Goal: Information Seeking & Learning: Compare options

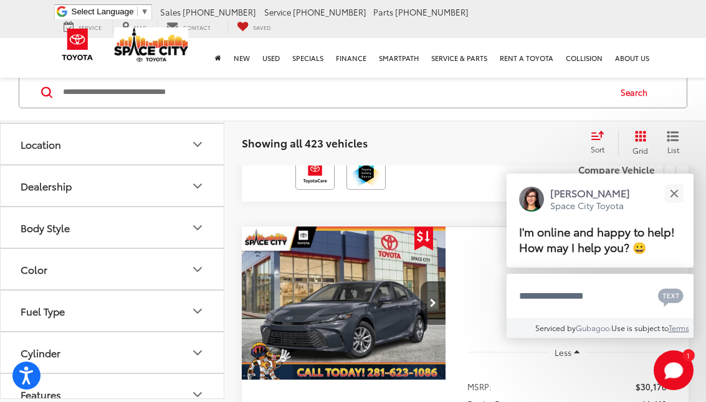
scroll to position [224, 0]
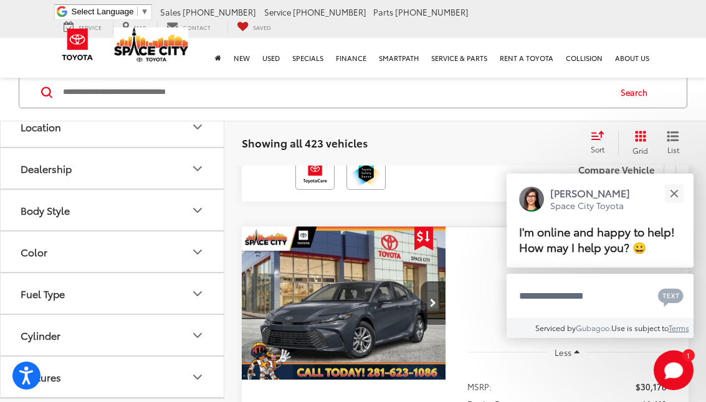
click at [196, 169] on icon "Dealership" at bounding box center [197, 169] width 7 height 4
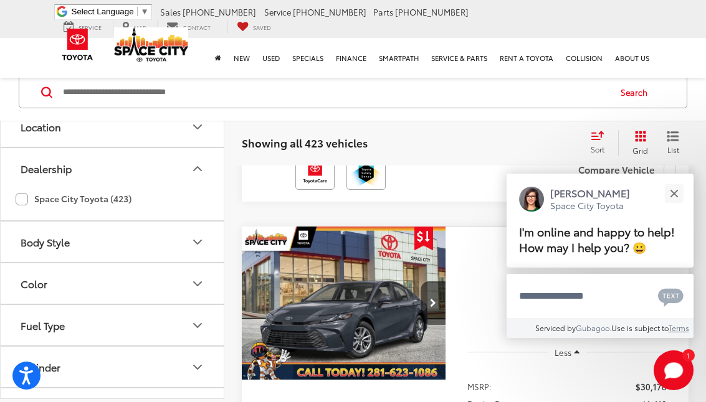
click at [196, 169] on icon "Dealership" at bounding box center [197, 169] width 7 height 4
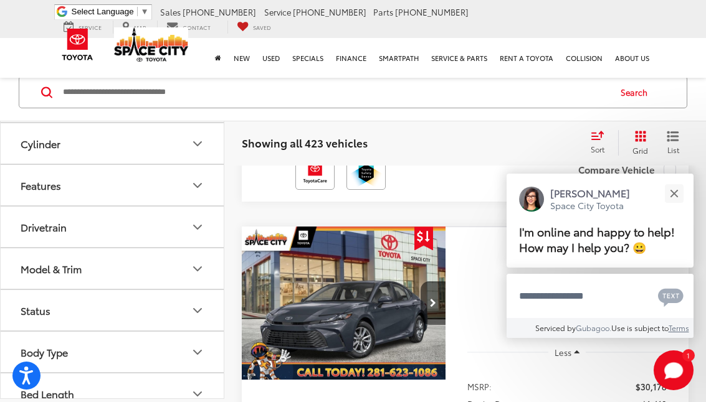
scroll to position [432, 0]
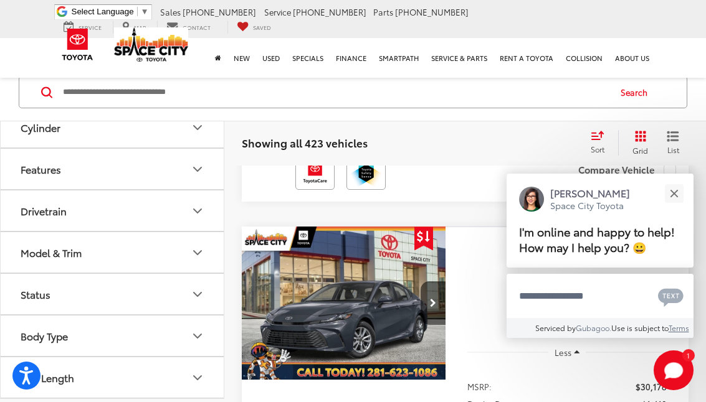
click at [196, 293] on icon "Status" at bounding box center [197, 294] width 15 height 15
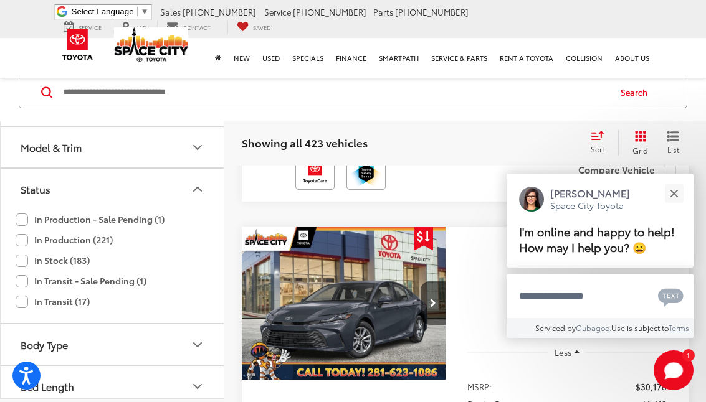
scroll to position [546, 0]
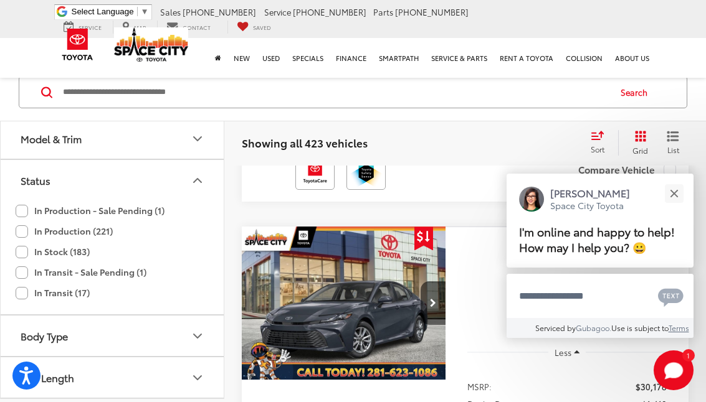
click at [197, 179] on icon "Status" at bounding box center [197, 181] width 7 height 4
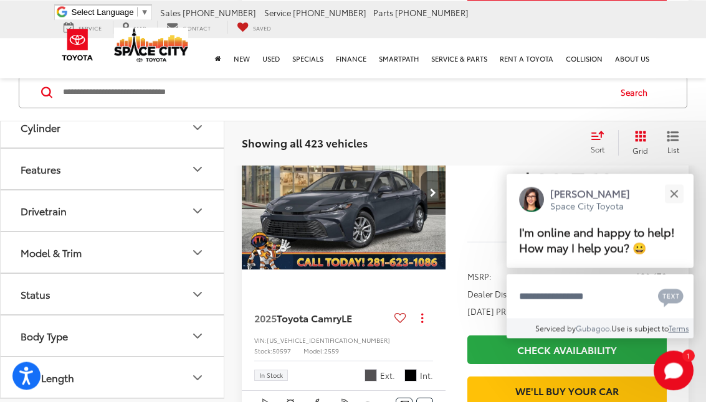
scroll to position [4829, 0]
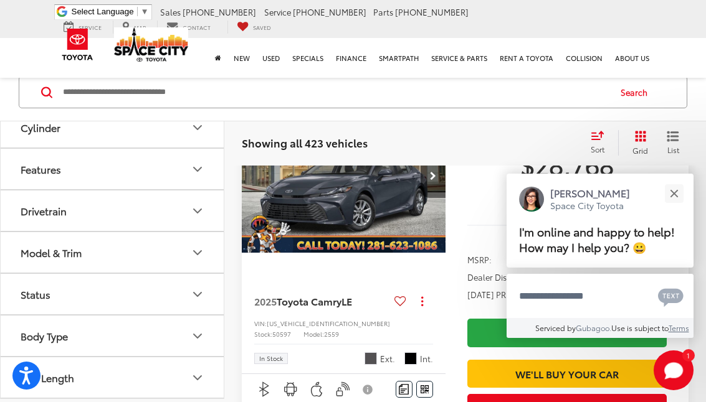
click at [196, 336] on icon "Body Type" at bounding box center [197, 336] width 7 height 4
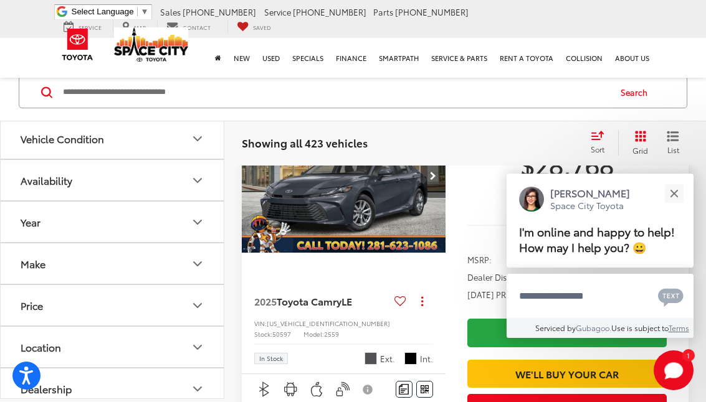
scroll to position [0, 0]
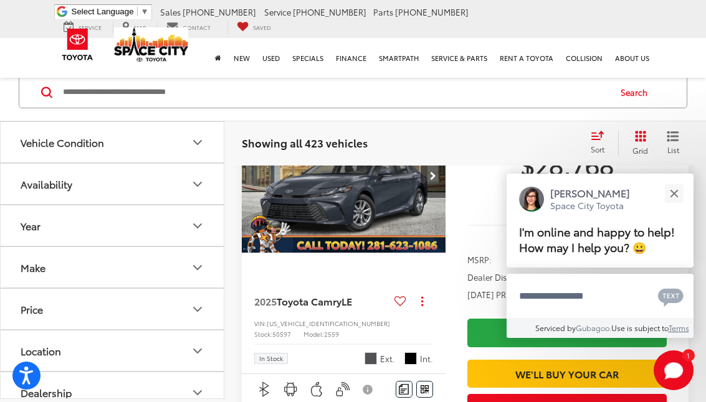
click at [196, 186] on icon "Availability" at bounding box center [197, 184] width 15 height 15
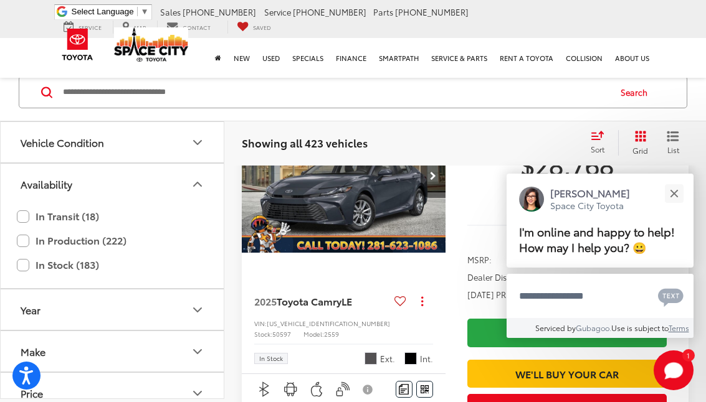
click at [199, 141] on icon "Vehicle Condition" at bounding box center [197, 142] width 15 height 15
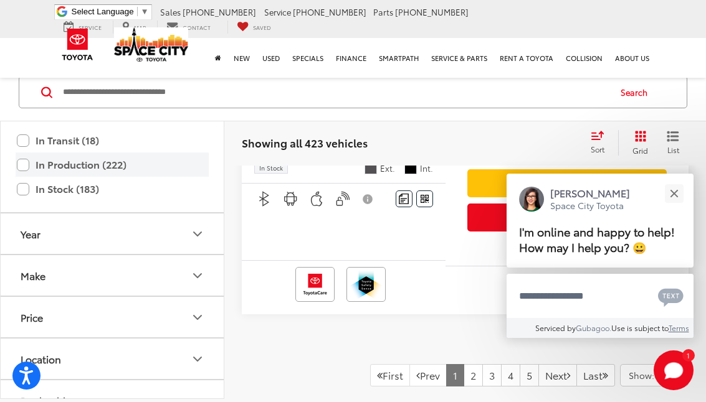
scroll to position [149, 0]
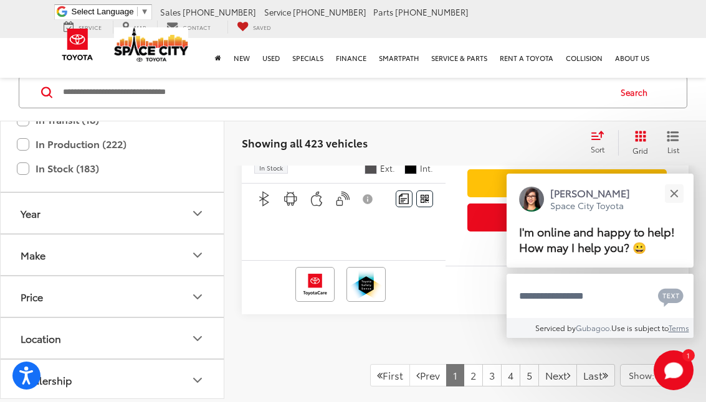
click at [196, 255] on icon "Make" at bounding box center [197, 256] width 7 height 4
click at [197, 293] on icon "Price" at bounding box center [197, 297] width 15 height 15
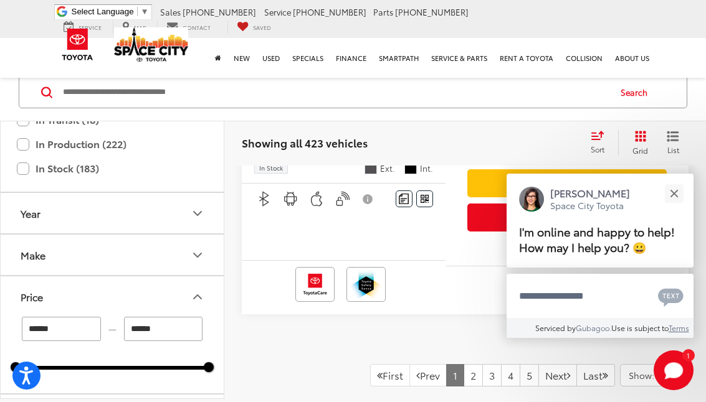
click at [197, 296] on icon "Price" at bounding box center [197, 297] width 15 height 15
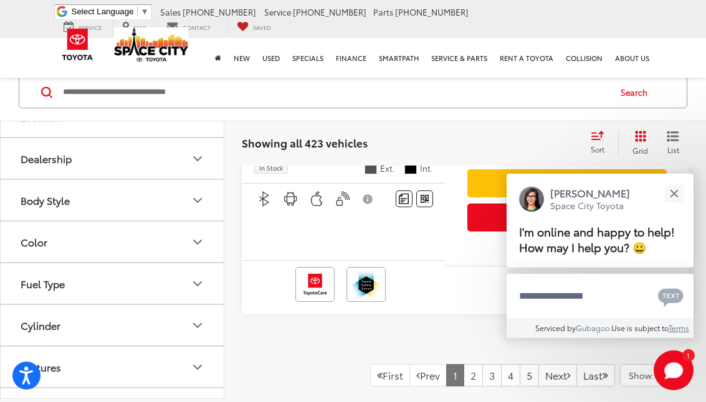
scroll to position [374, 0]
click at [197, 196] on icon "Body Style" at bounding box center [197, 198] width 15 height 15
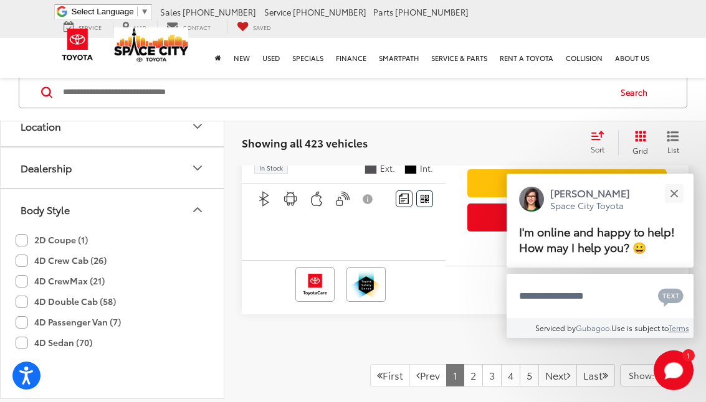
scroll to position [299, 0]
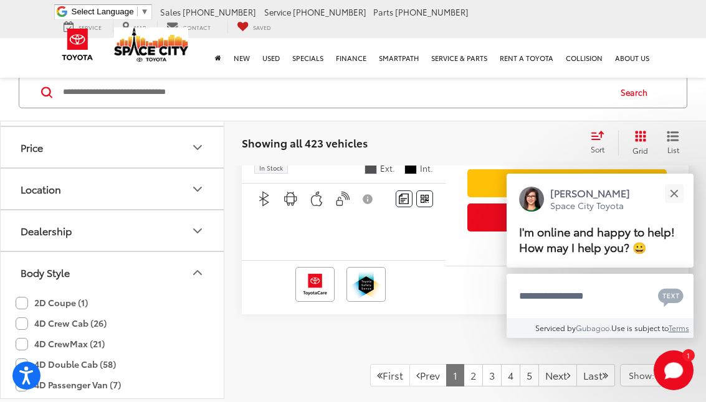
click at [197, 273] on icon "Body Style" at bounding box center [197, 272] width 15 height 15
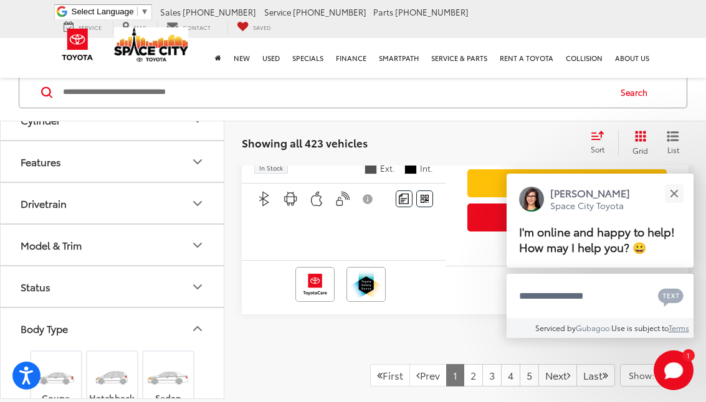
scroll to position [598, 0]
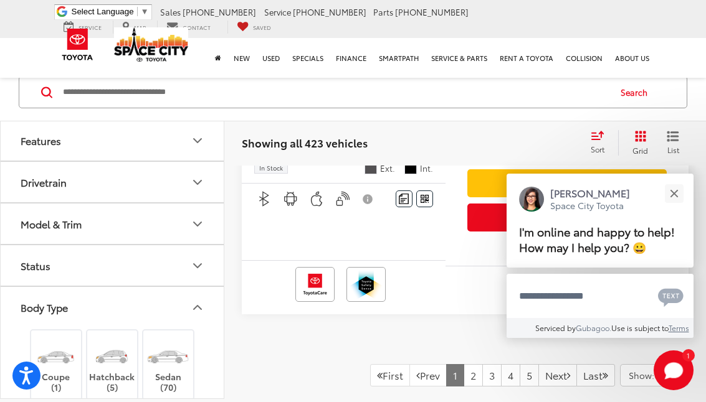
click at [197, 222] on icon "Model & Trim" at bounding box center [197, 224] width 15 height 15
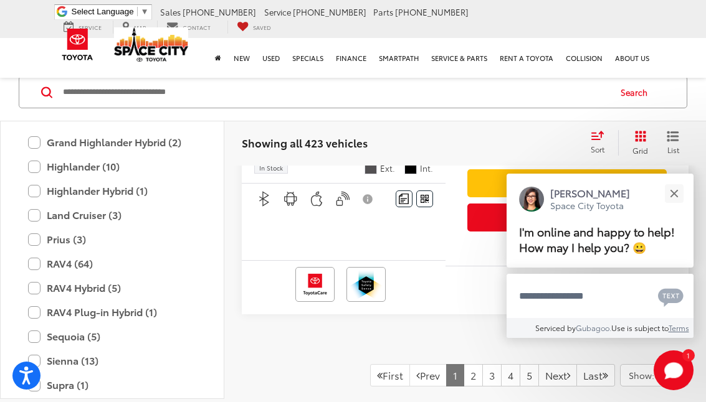
scroll to position [1039, 0]
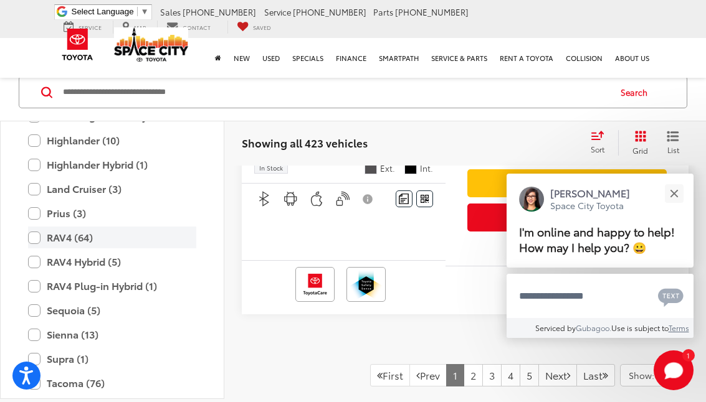
click at [33, 235] on label "RAV4 (64)" at bounding box center [112, 238] width 168 height 22
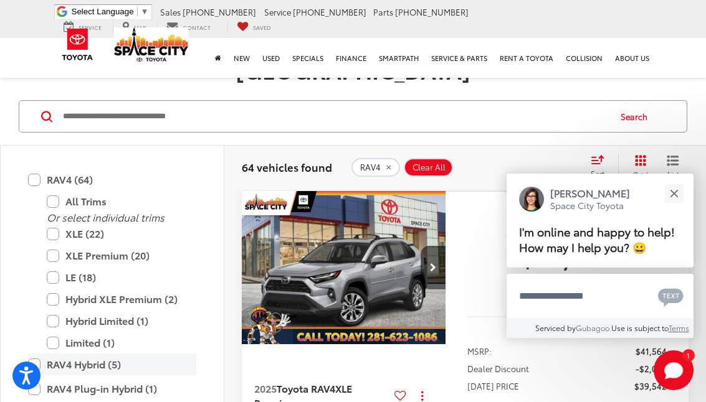
scroll to position [1114, 0]
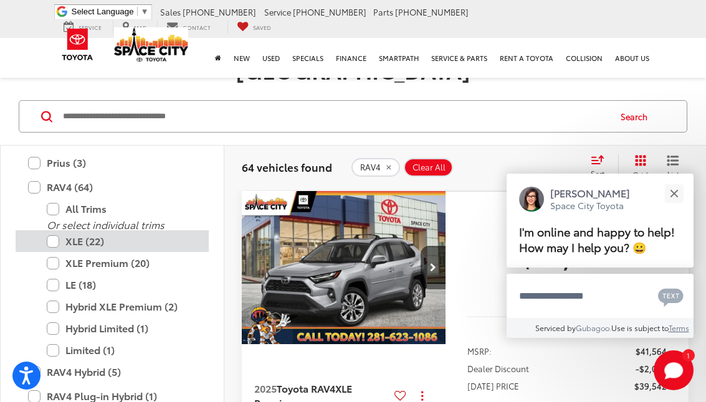
click at [53, 230] on label "XLE (22)" at bounding box center [121, 241] width 149 height 22
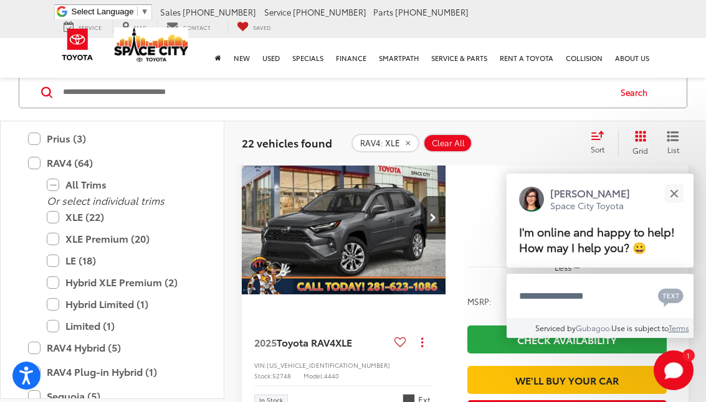
scroll to position [1002, 0]
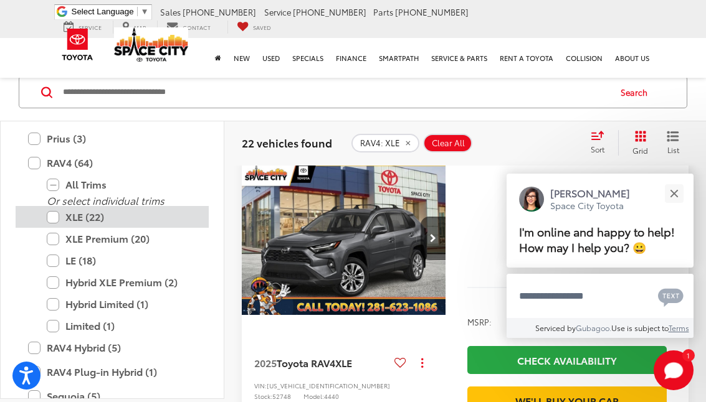
click at [50, 217] on label "XLE (22)" at bounding box center [121, 217] width 149 height 22
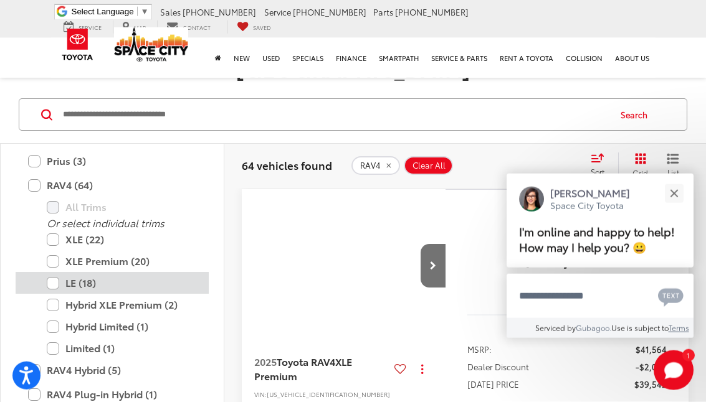
scroll to position [113, 0]
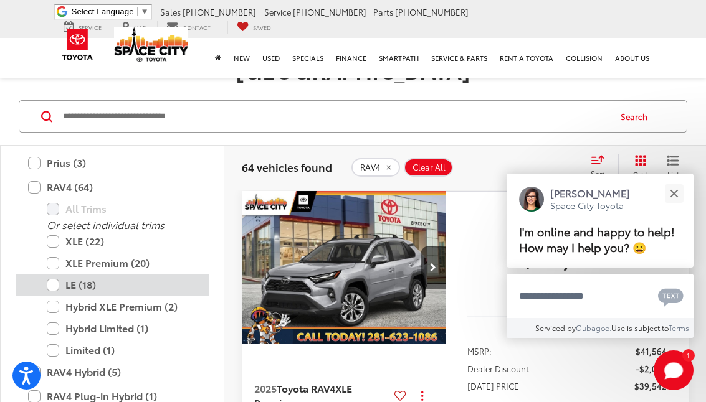
click at [52, 274] on label "LE (18)" at bounding box center [121, 285] width 149 height 22
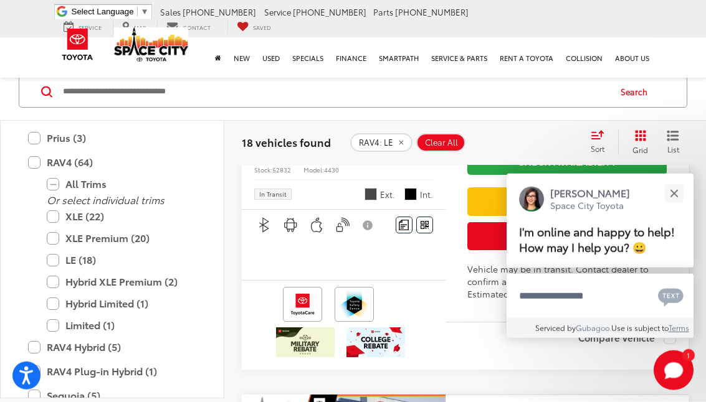
scroll to position [2082, 0]
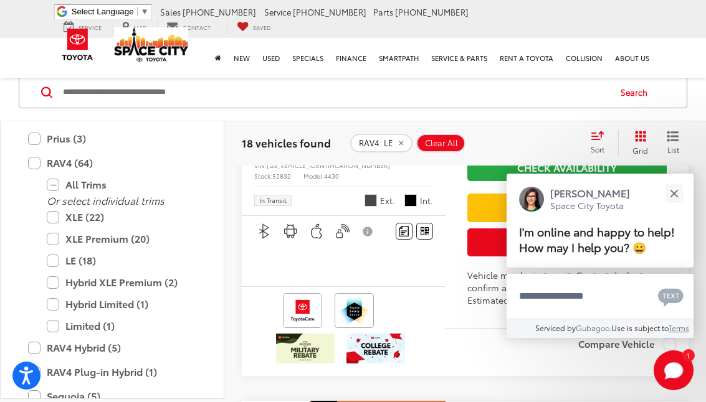
scroll to position [113, 0]
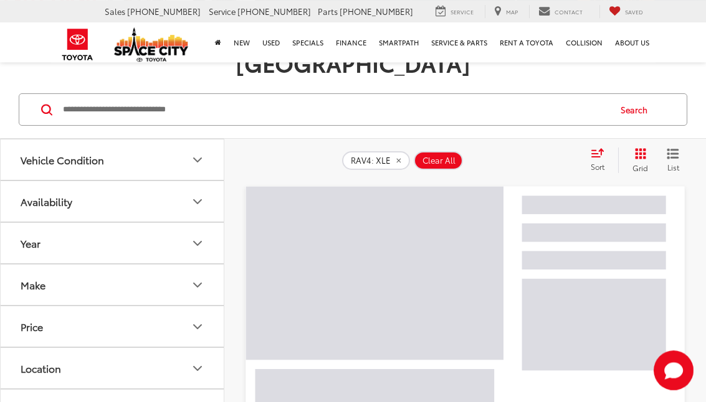
scroll to position [114, 0]
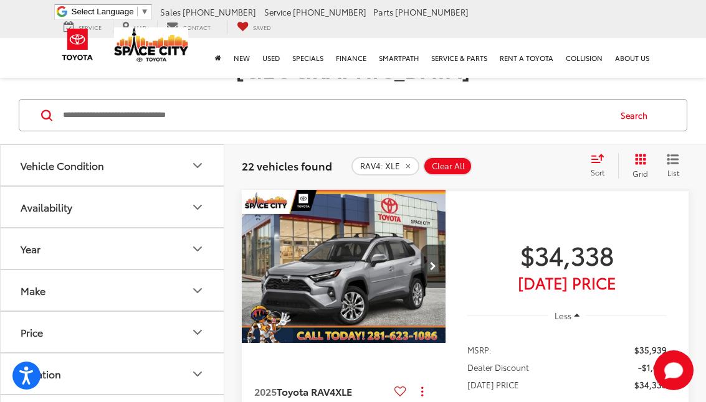
click at [196, 242] on icon "Year" at bounding box center [197, 249] width 15 height 15
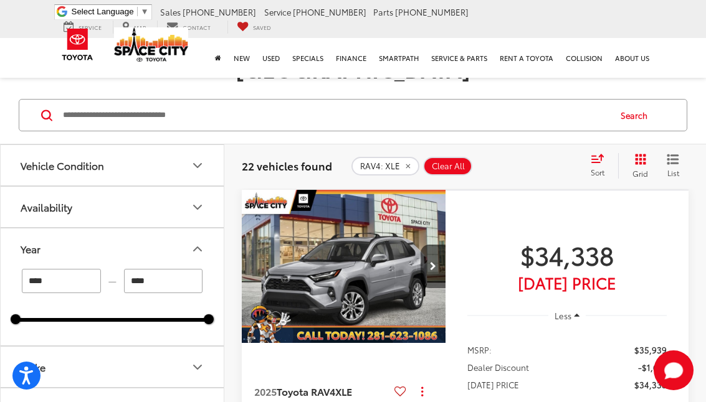
click at [86, 318] on div at bounding box center [112, 320] width 193 height 4
click at [198, 242] on icon "Year" at bounding box center [197, 249] width 15 height 15
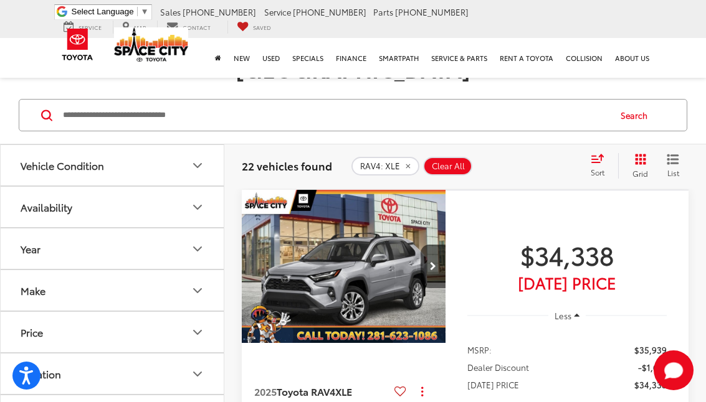
click at [197, 242] on icon "Year" at bounding box center [197, 249] width 15 height 15
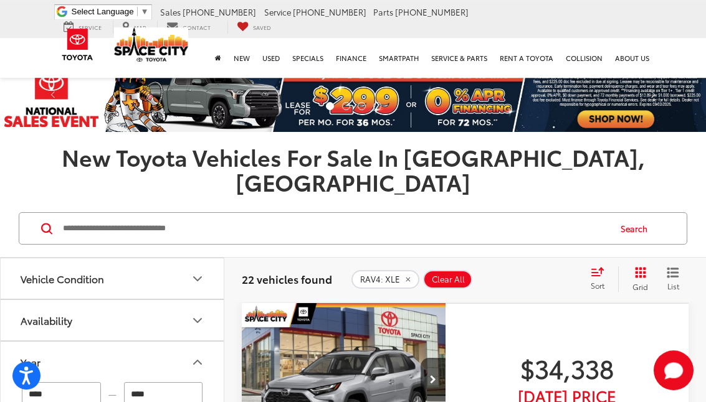
scroll to position [0, 0]
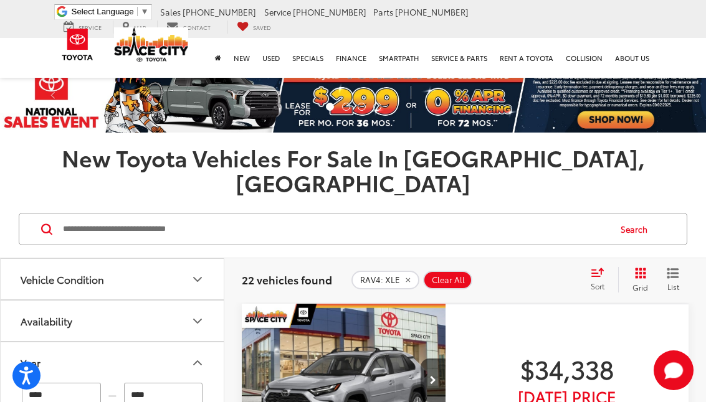
click at [455, 275] on span "Clear All" at bounding box center [448, 280] width 33 height 10
type input "****"
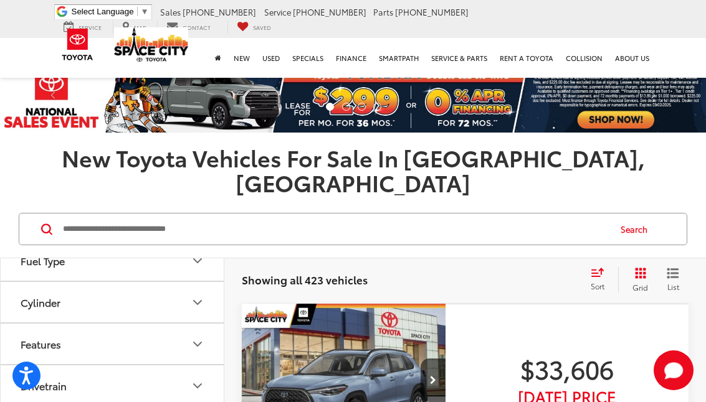
scroll to position [546, 0]
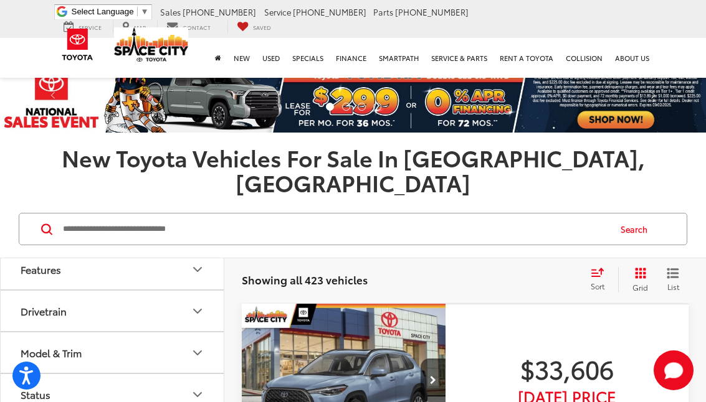
click at [196, 351] on icon "Model & Trim" at bounding box center [197, 353] width 7 height 4
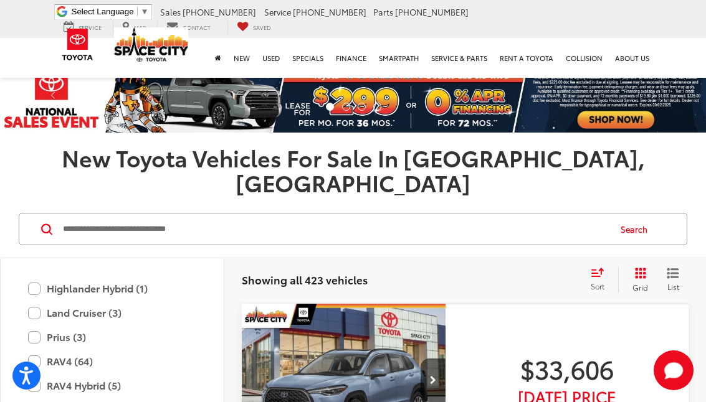
scroll to position [987, 0]
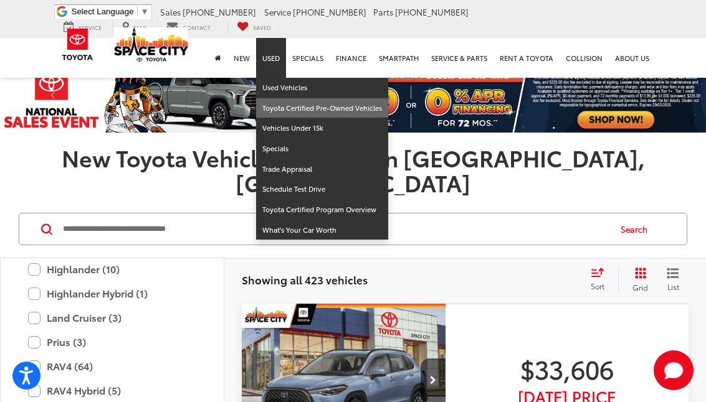
click at [282, 98] on link "Toyota Certified Pre-Owned Vehicles" at bounding box center [322, 108] width 132 height 21
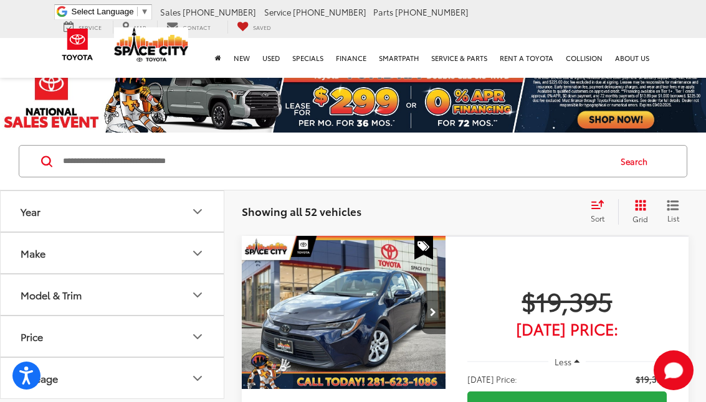
click at [199, 254] on icon "Make" at bounding box center [197, 254] width 7 height 4
click at [198, 293] on icon "Model & Trim" at bounding box center [197, 295] width 15 height 15
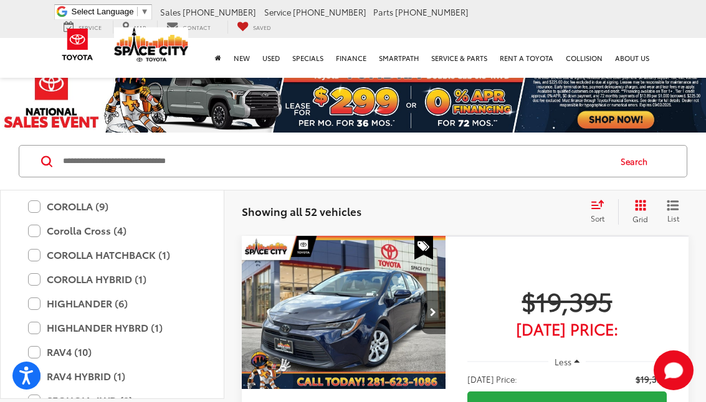
scroll to position [224, 0]
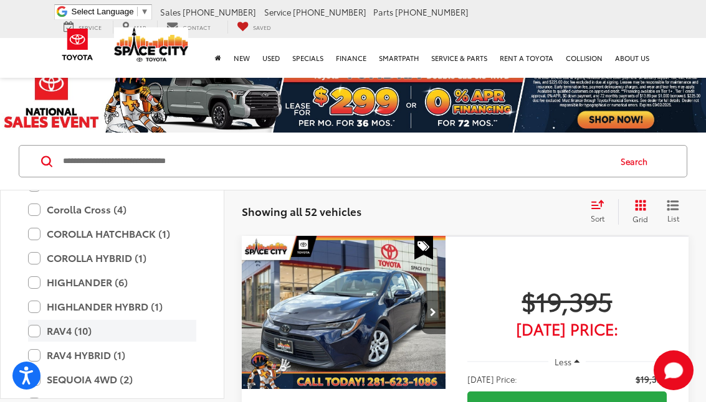
click at [32, 331] on label "RAV4 (10)" at bounding box center [112, 331] width 168 height 22
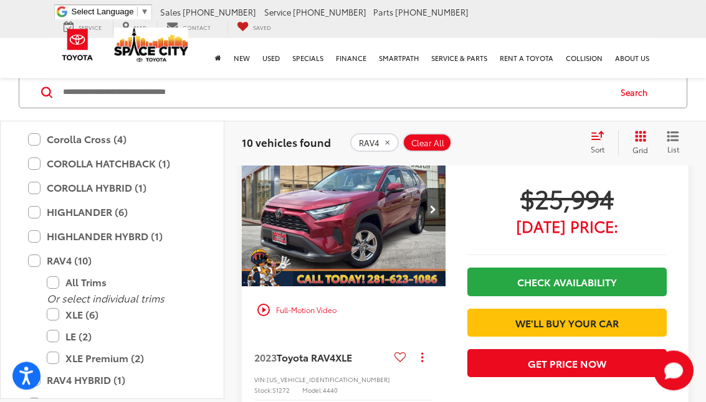
scroll to position [889, 0]
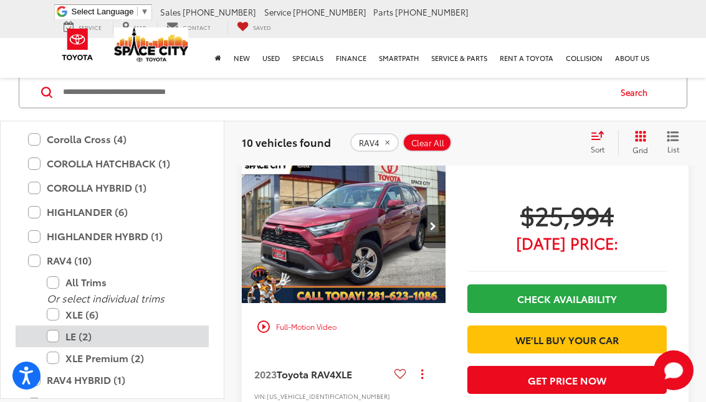
click at [53, 336] on label "LE (2)" at bounding box center [121, 337] width 149 height 22
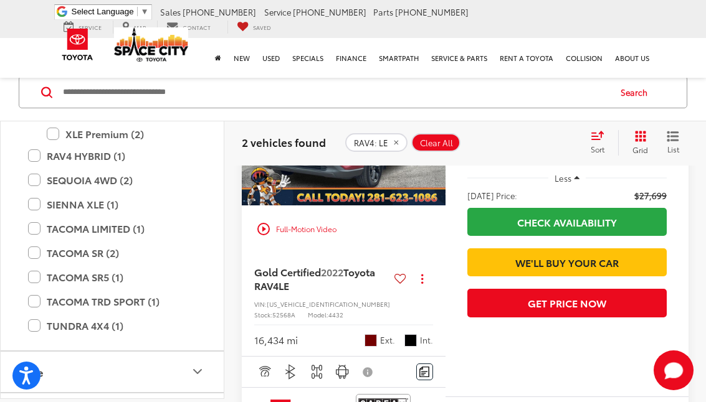
scroll to position [577, 0]
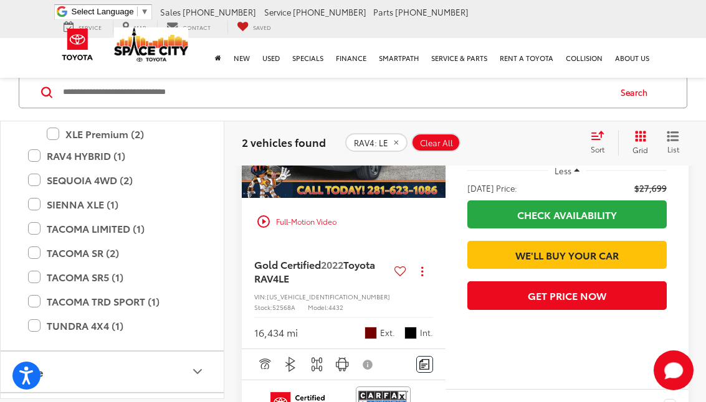
scroll to position [860, 0]
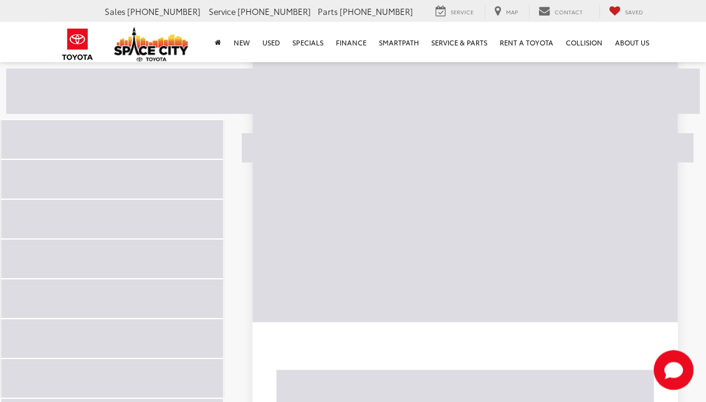
scroll to position [70, 0]
